Goal: Task Accomplishment & Management: Manage account settings

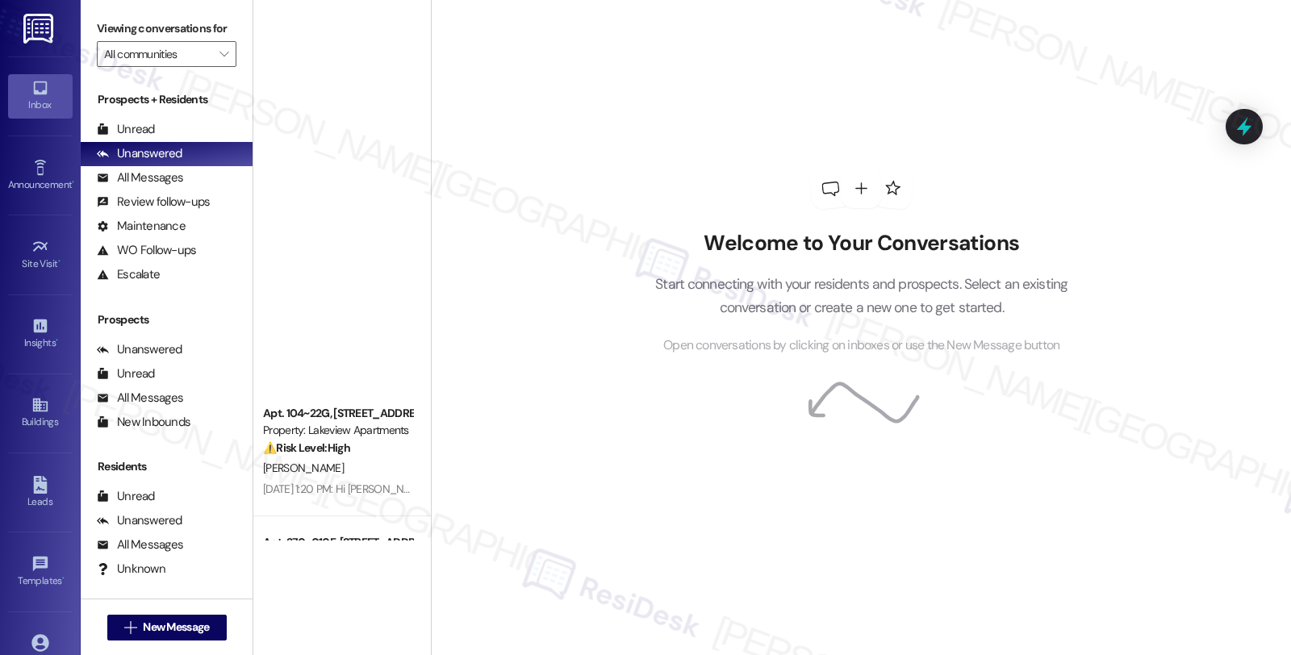
scroll to position [751, 0]
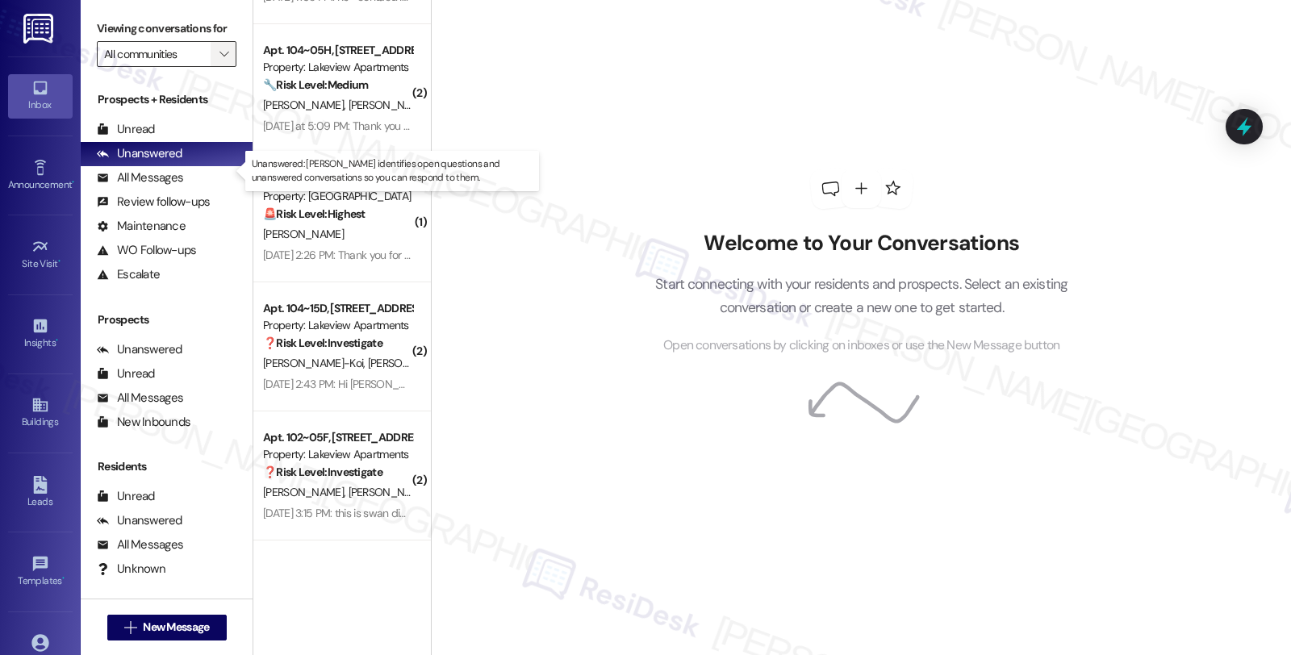
click at [216, 67] on span "" at bounding box center [223, 54] width 15 height 26
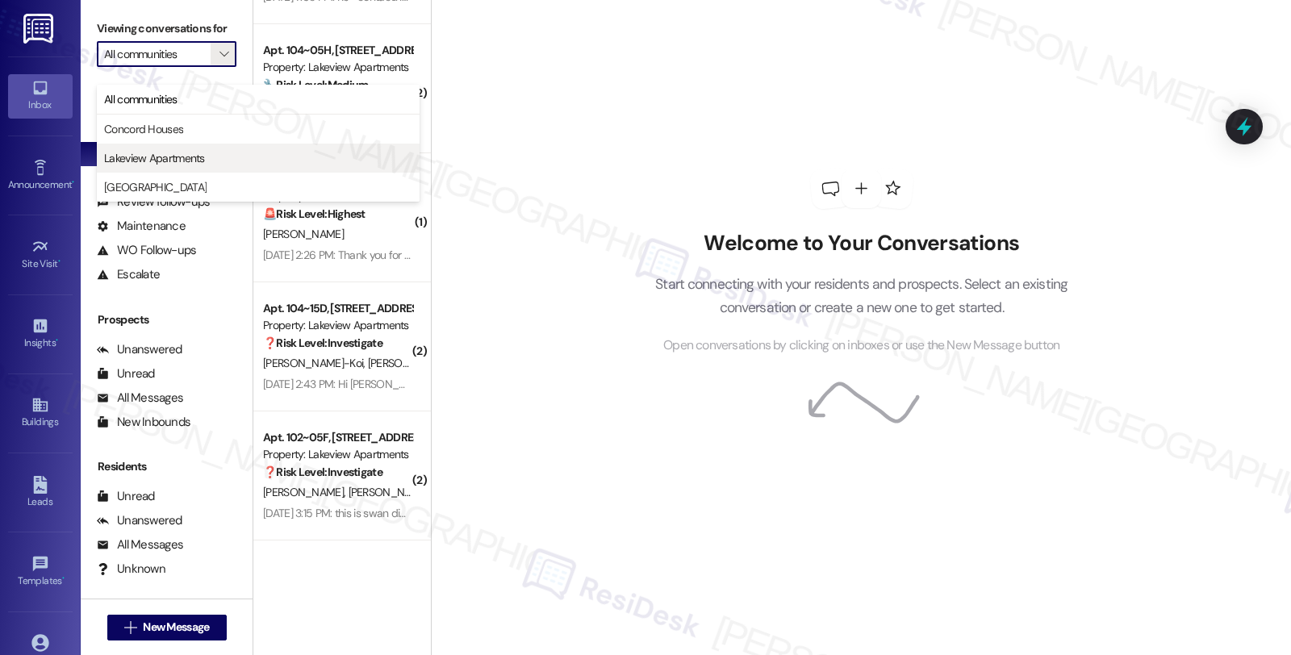
click at [173, 153] on span "Lakeview Apartments" at bounding box center [154, 158] width 101 height 16
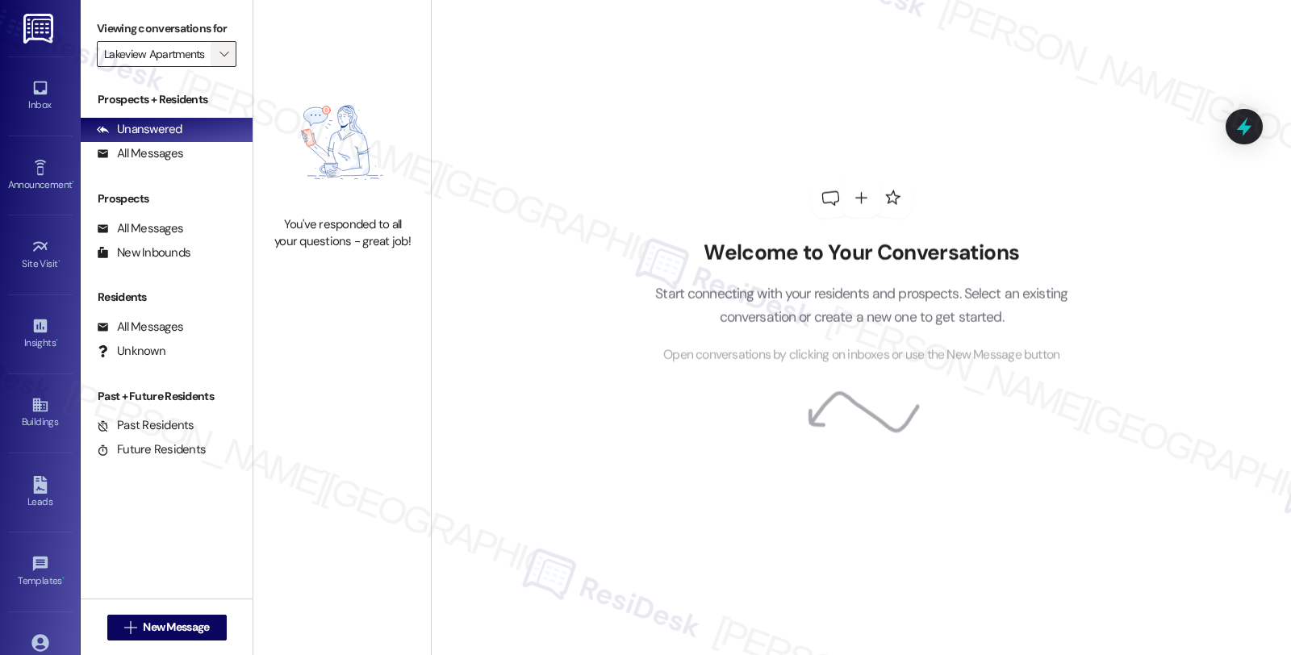
click at [220, 61] on icon "" at bounding box center [224, 54] width 9 height 13
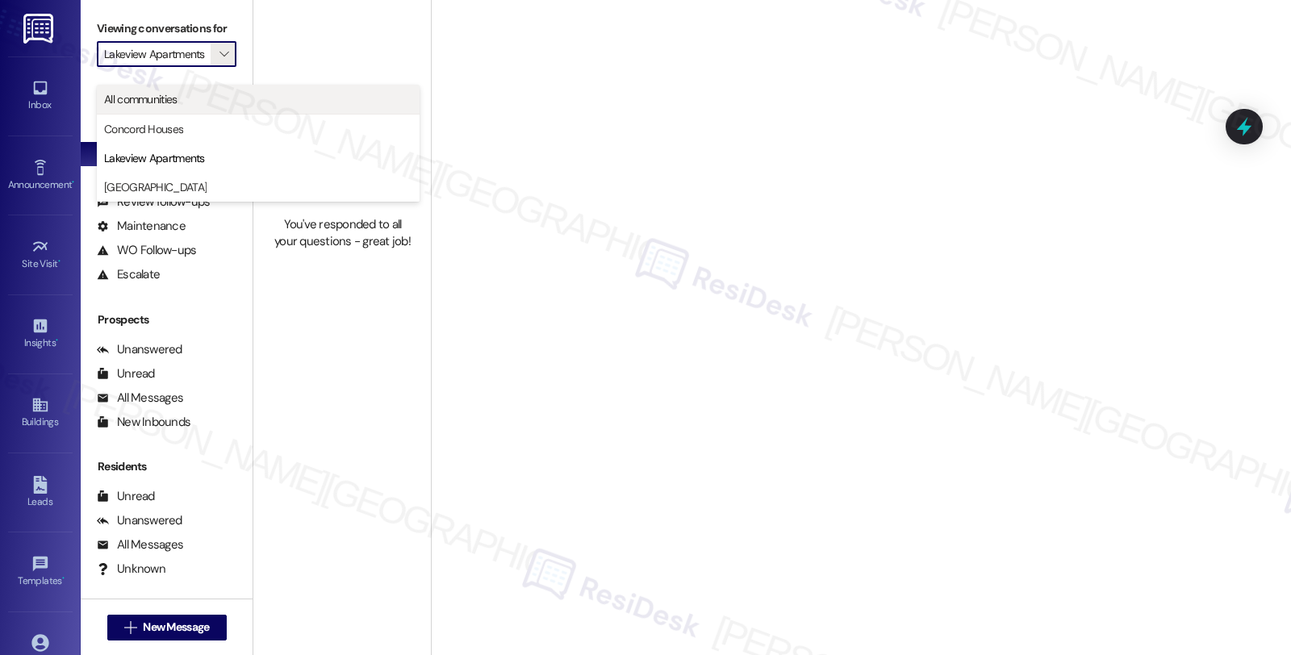
scroll to position [0, 6]
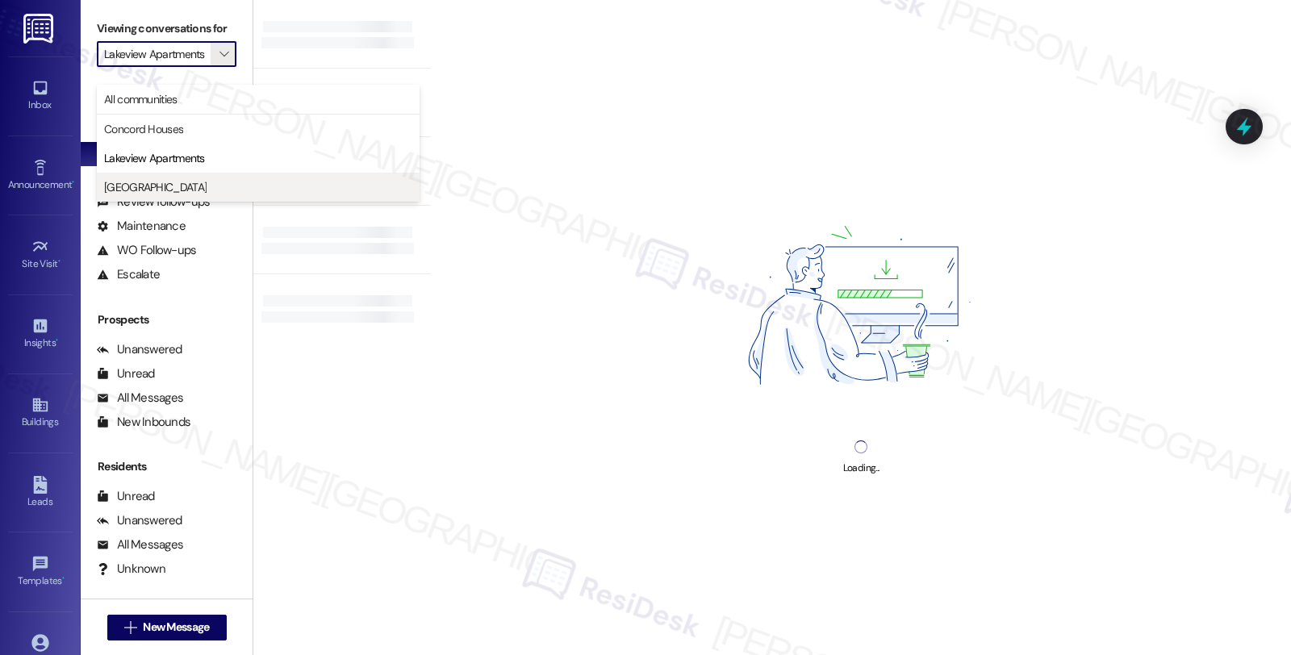
click at [182, 186] on span "[GEOGRAPHIC_DATA]" at bounding box center [258, 187] width 308 height 16
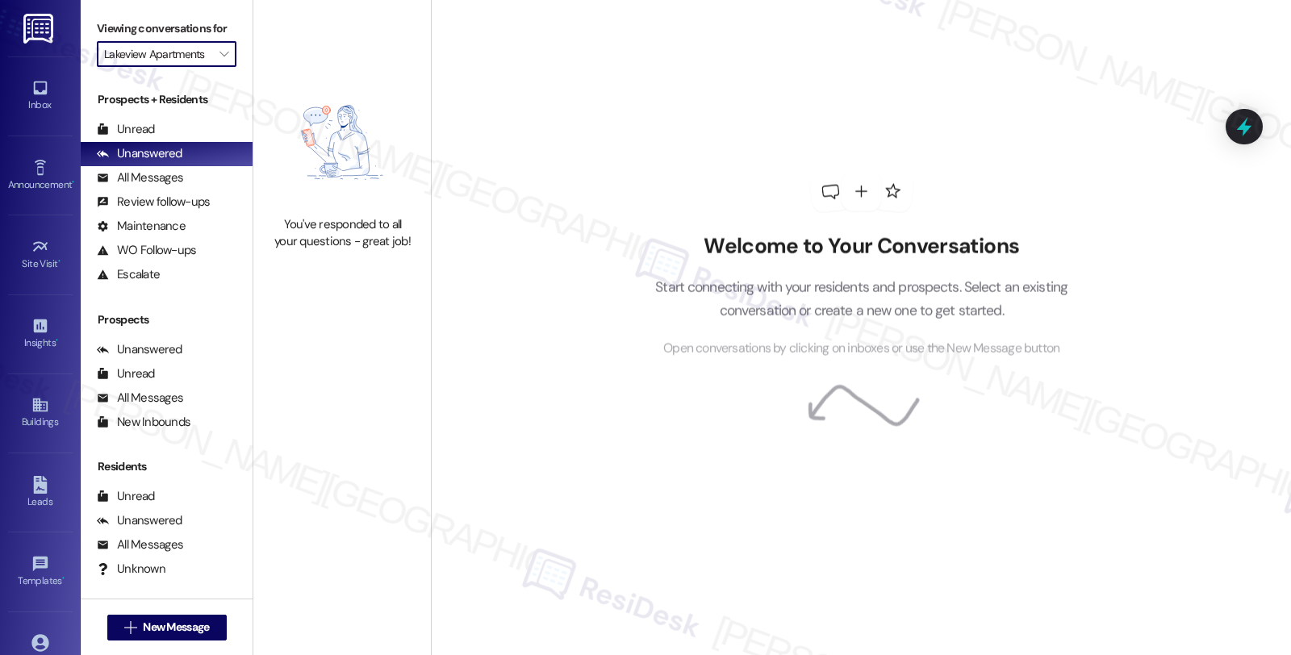
type input "[GEOGRAPHIC_DATA]"
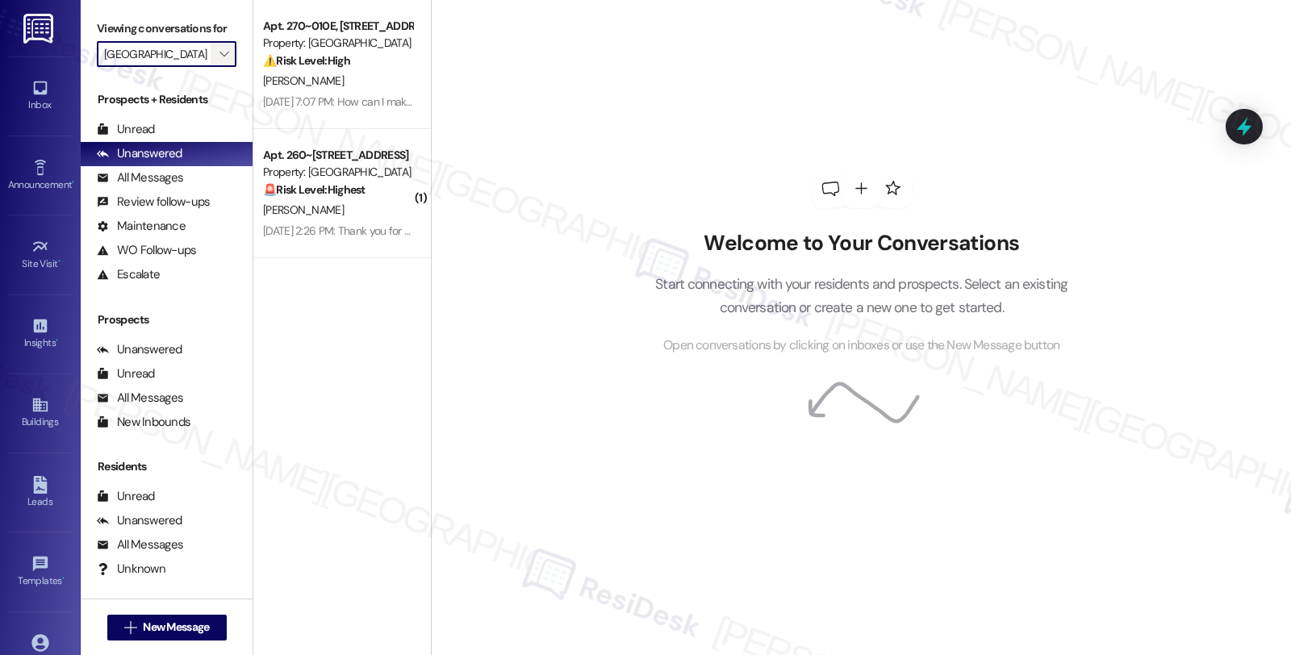
click at [220, 61] on icon "" at bounding box center [224, 54] width 9 height 13
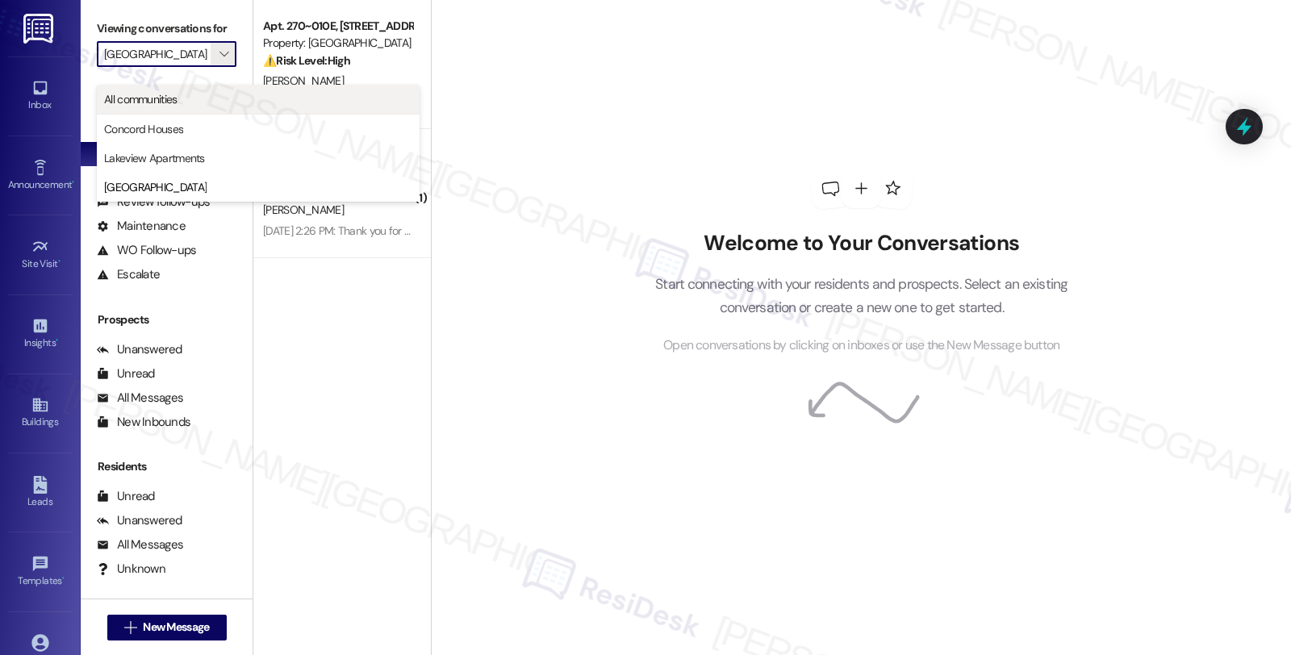
click at [190, 91] on span "All communities" at bounding box center [258, 99] width 308 height 16
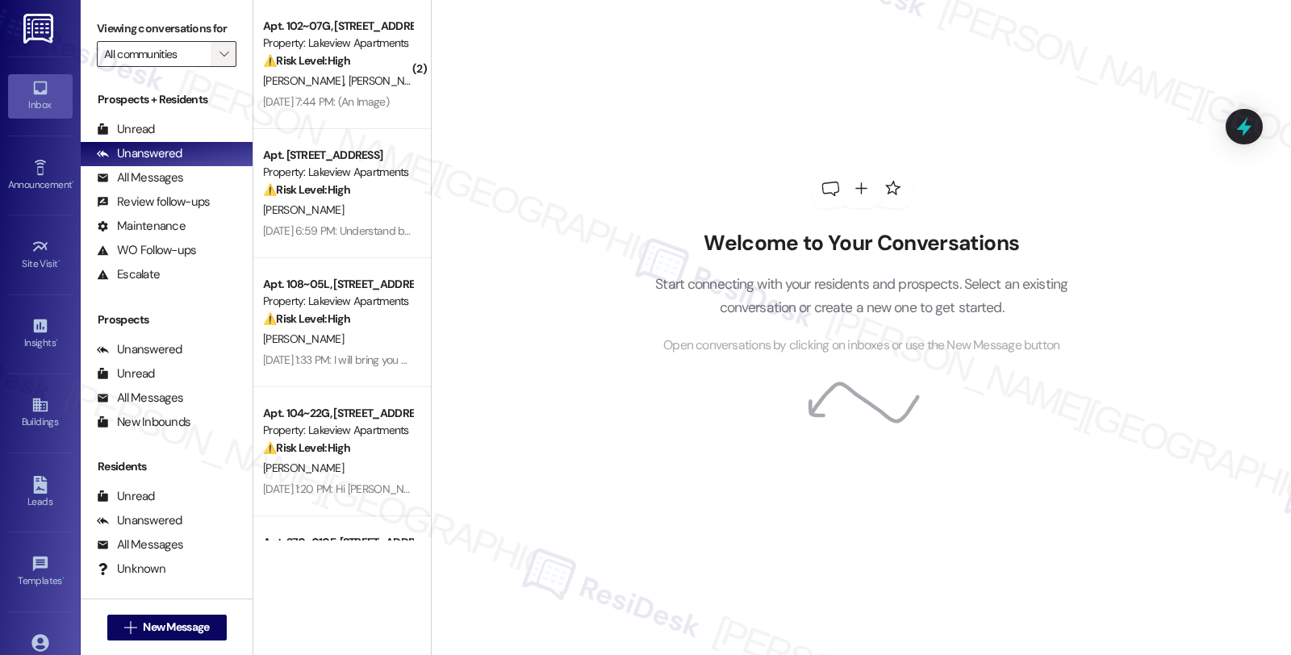
click at [220, 61] on icon "" at bounding box center [224, 54] width 9 height 13
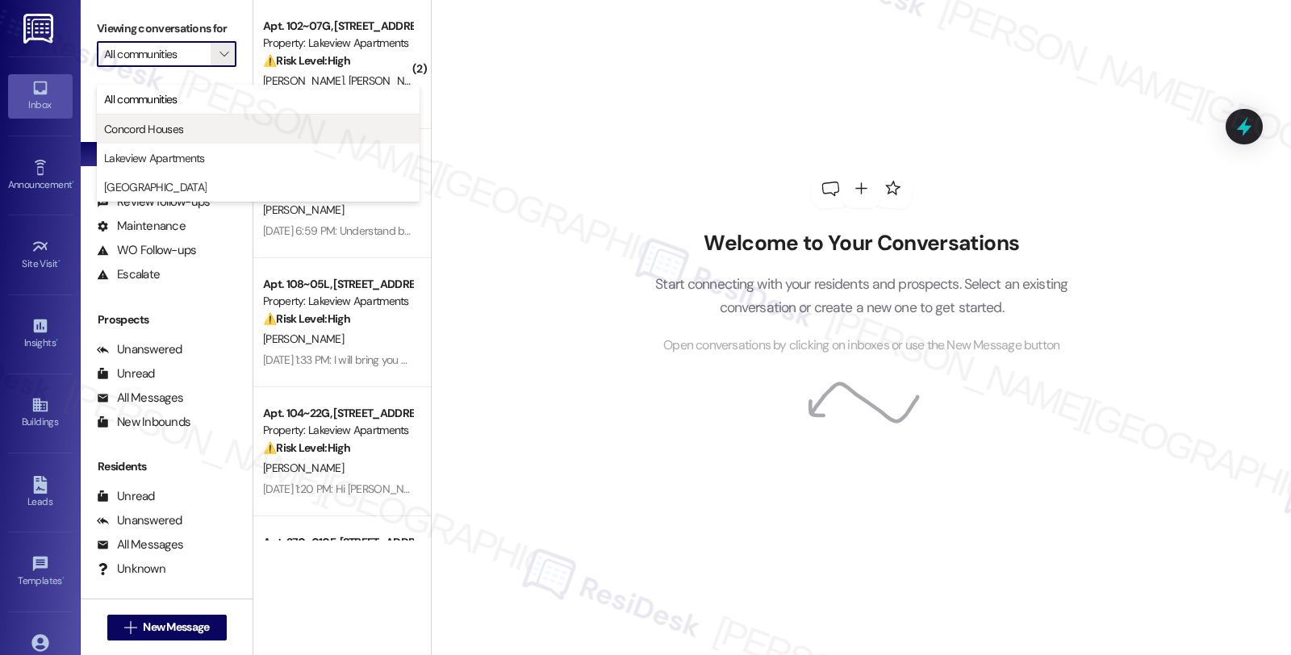
click at [155, 123] on span "Concord Houses" at bounding box center [143, 129] width 79 height 16
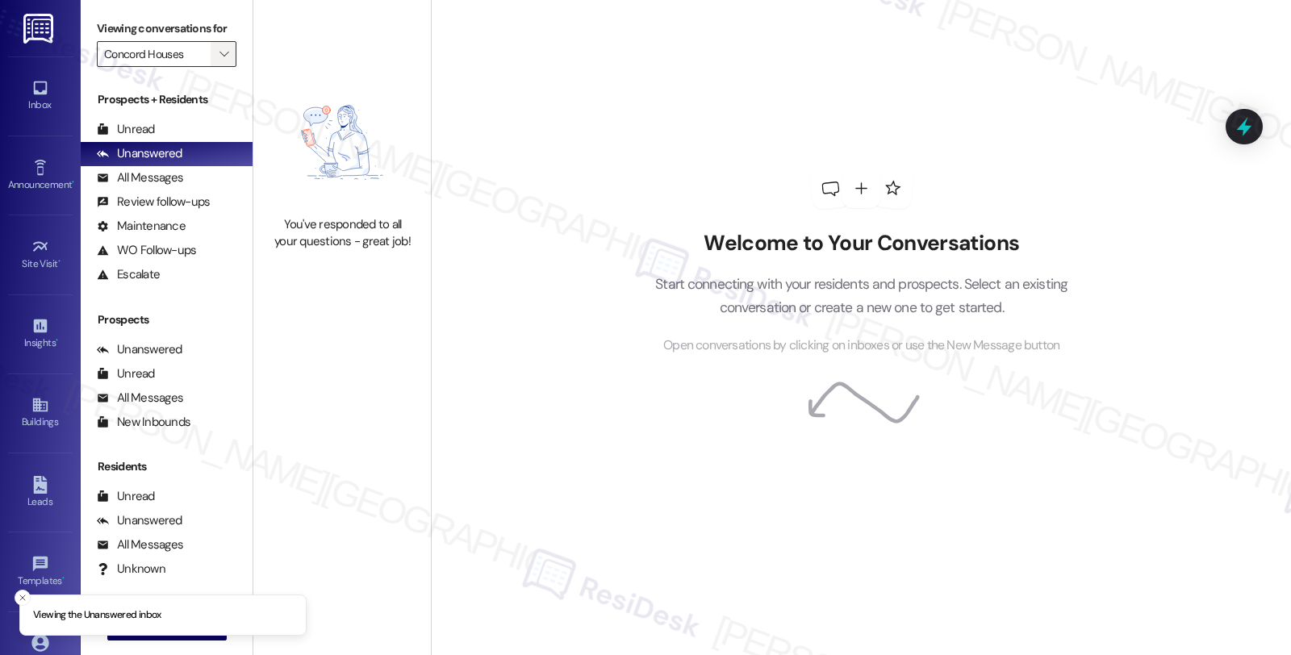
click at [220, 61] on icon "" at bounding box center [224, 54] width 9 height 13
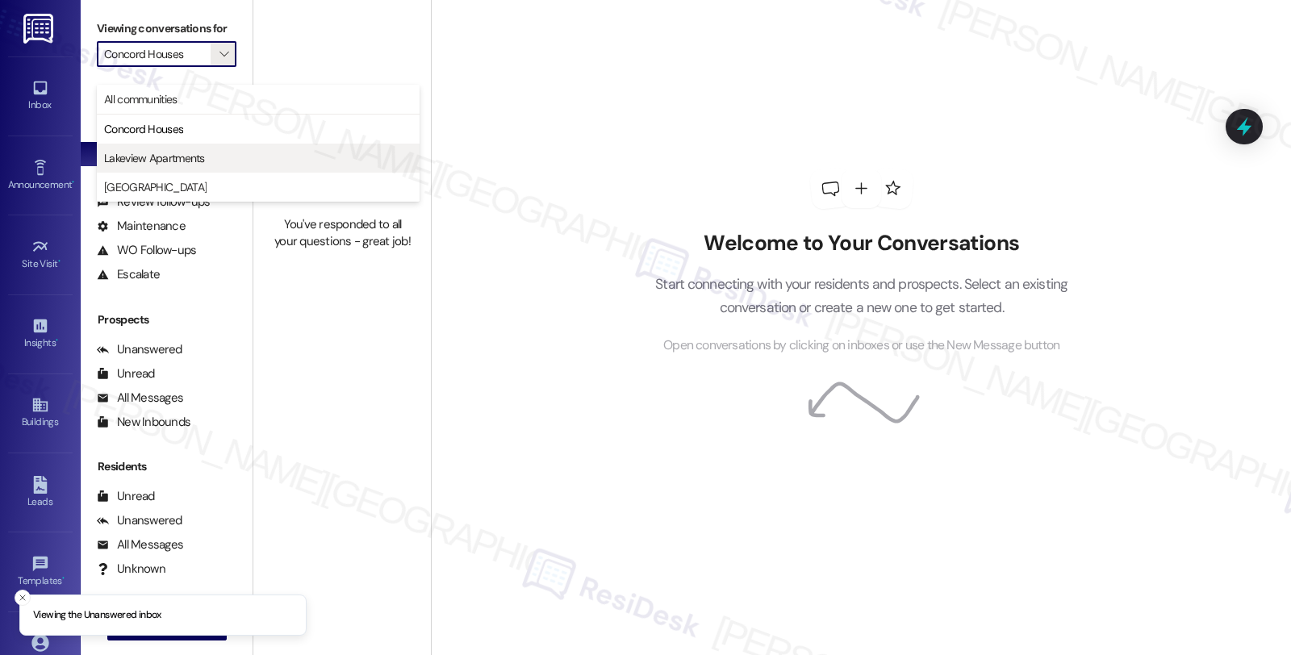
click at [168, 158] on span "Lakeview Apartments" at bounding box center [154, 158] width 101 height 16
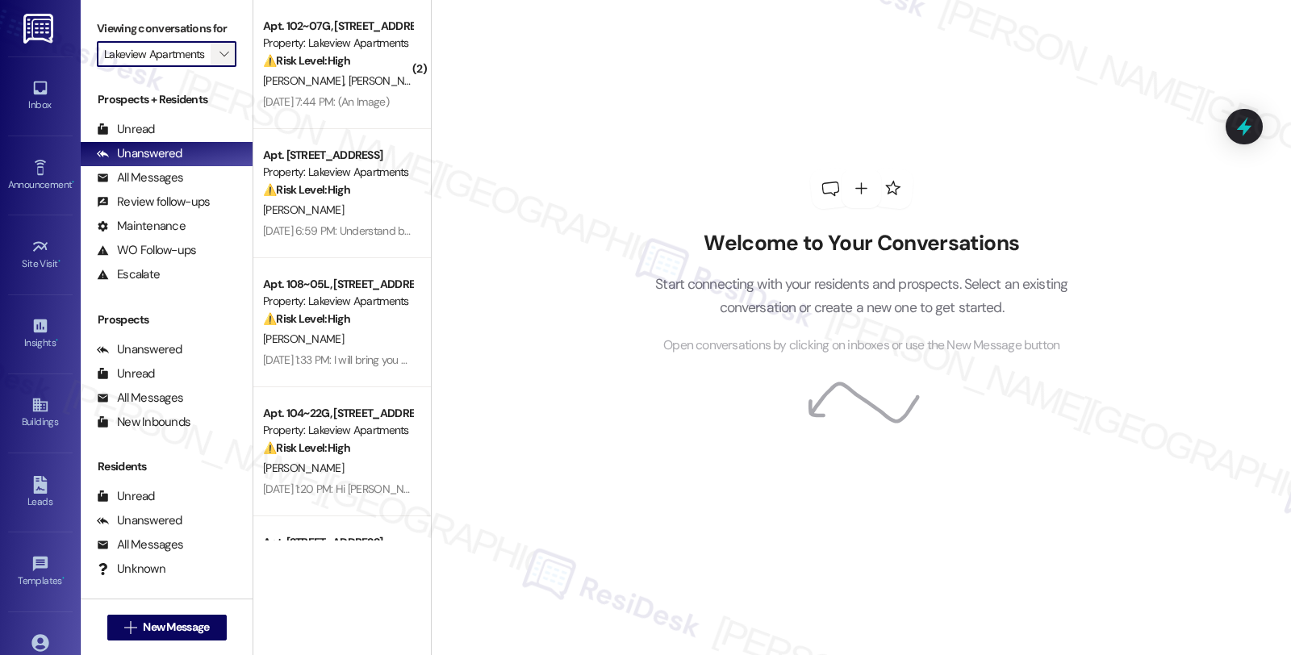
click at [220, 61] on icon "" at bounding box center [224, 54] width 9 height 13
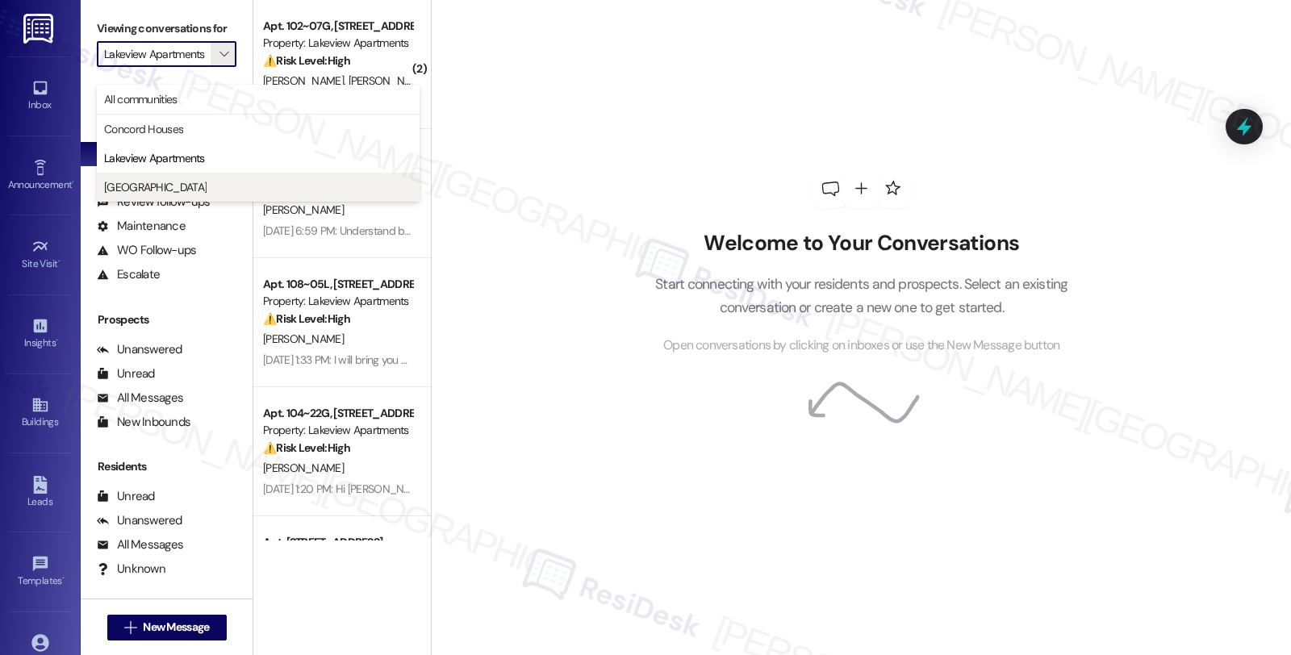
click at [195, 186] on span "[GEOGRAPHIC_DATA]" at bounding box center [258, 187] width 308 height 16
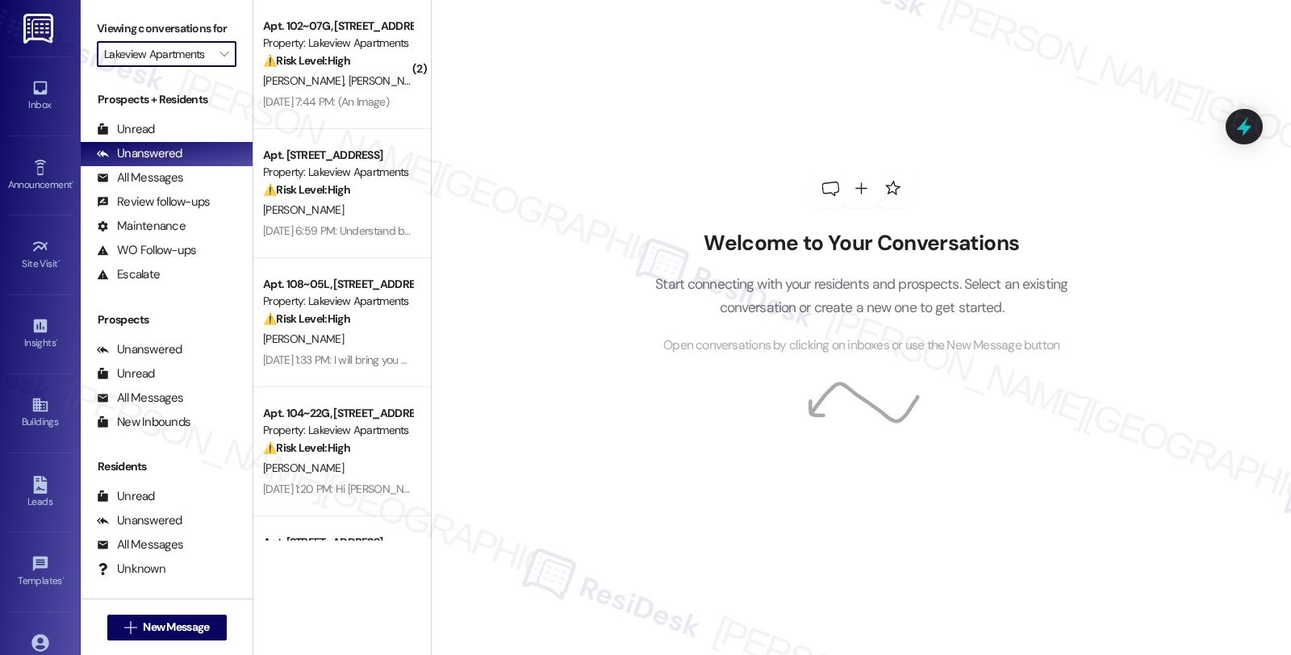
type input "[GEOGRAPHIC_DATA]"
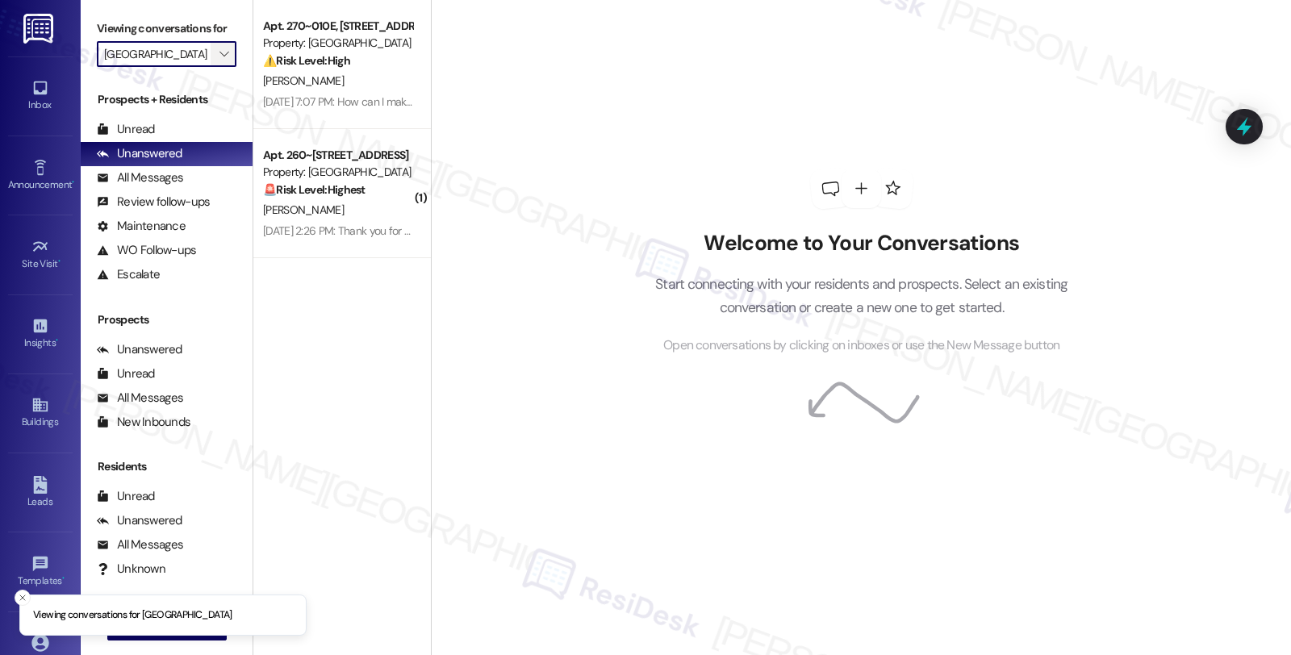
click at [216, 67] on span "" at bounding box center [223, 54] width 15 height 26
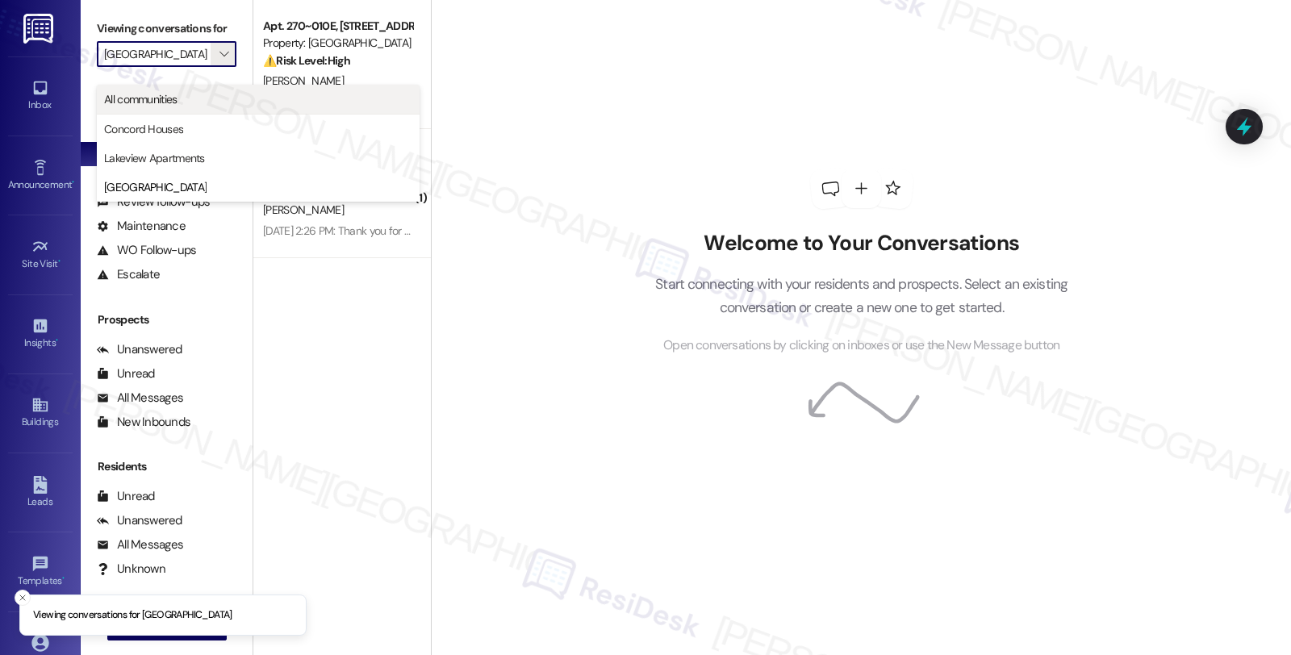
click at [184, 106] on span "All communities" at bounding box center [258, 99] width 308 height 16
